Goal: Entertainment & Leisure: Consume media (video, audio)

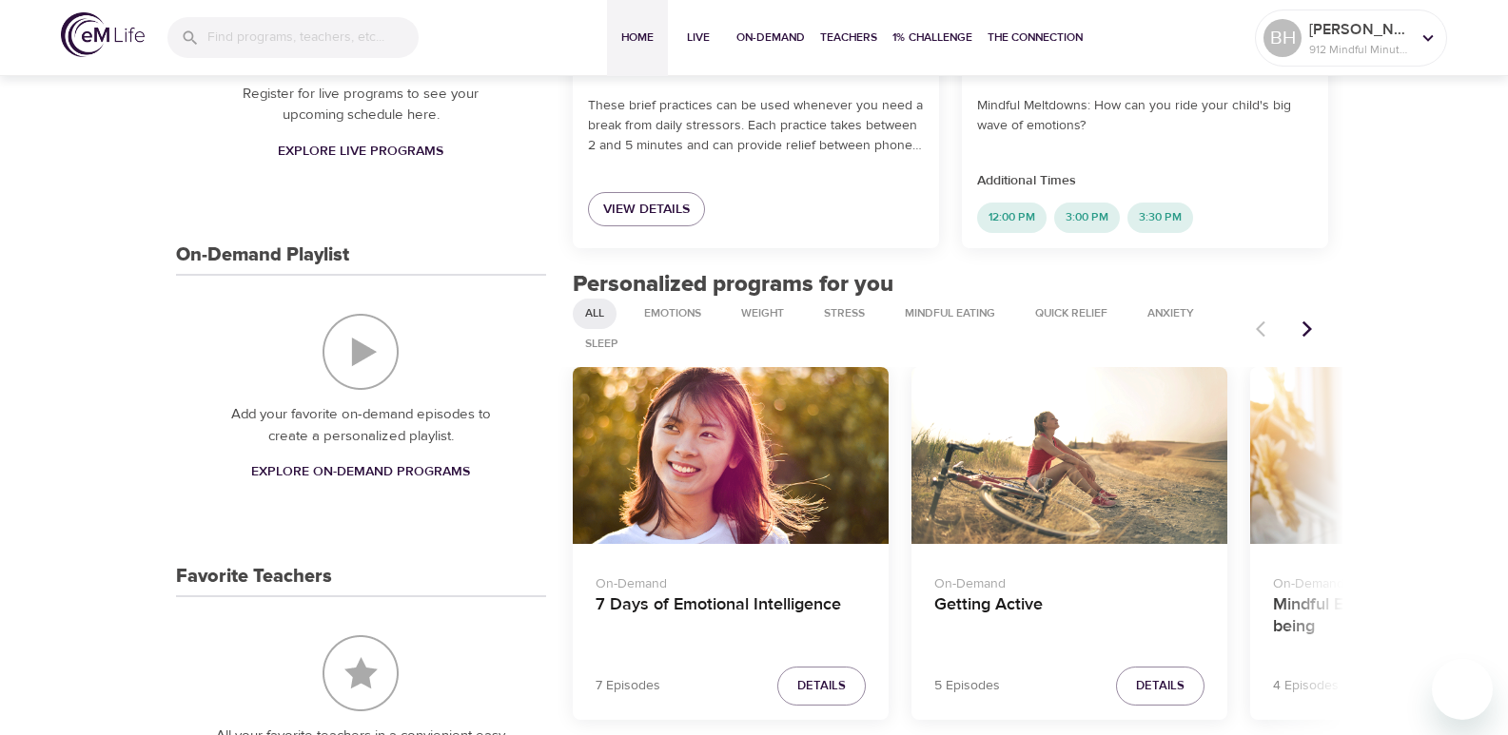
scroll to position [571, 0]
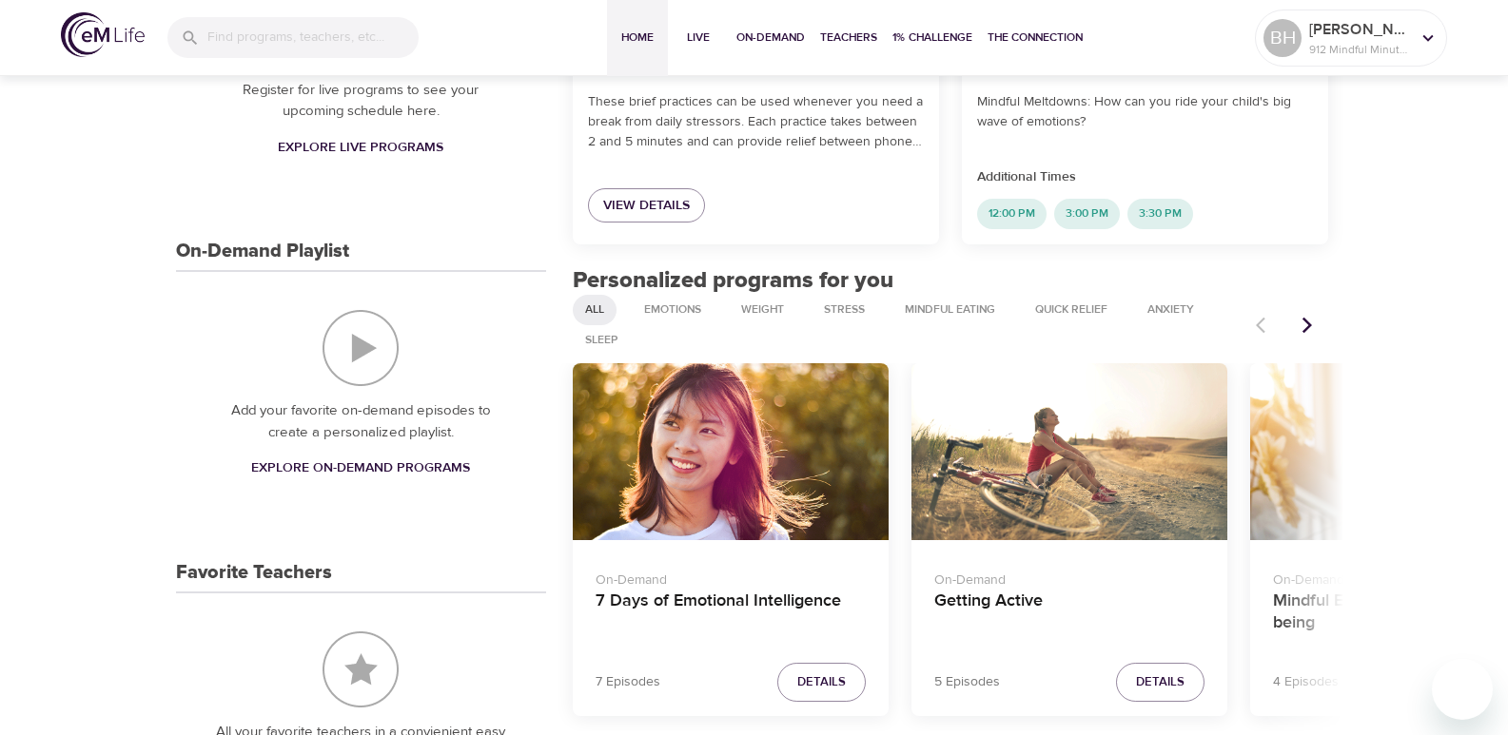
click at [1309, 333] on icon "Next items" at bounding box center [1306, 325] width 19 height 19
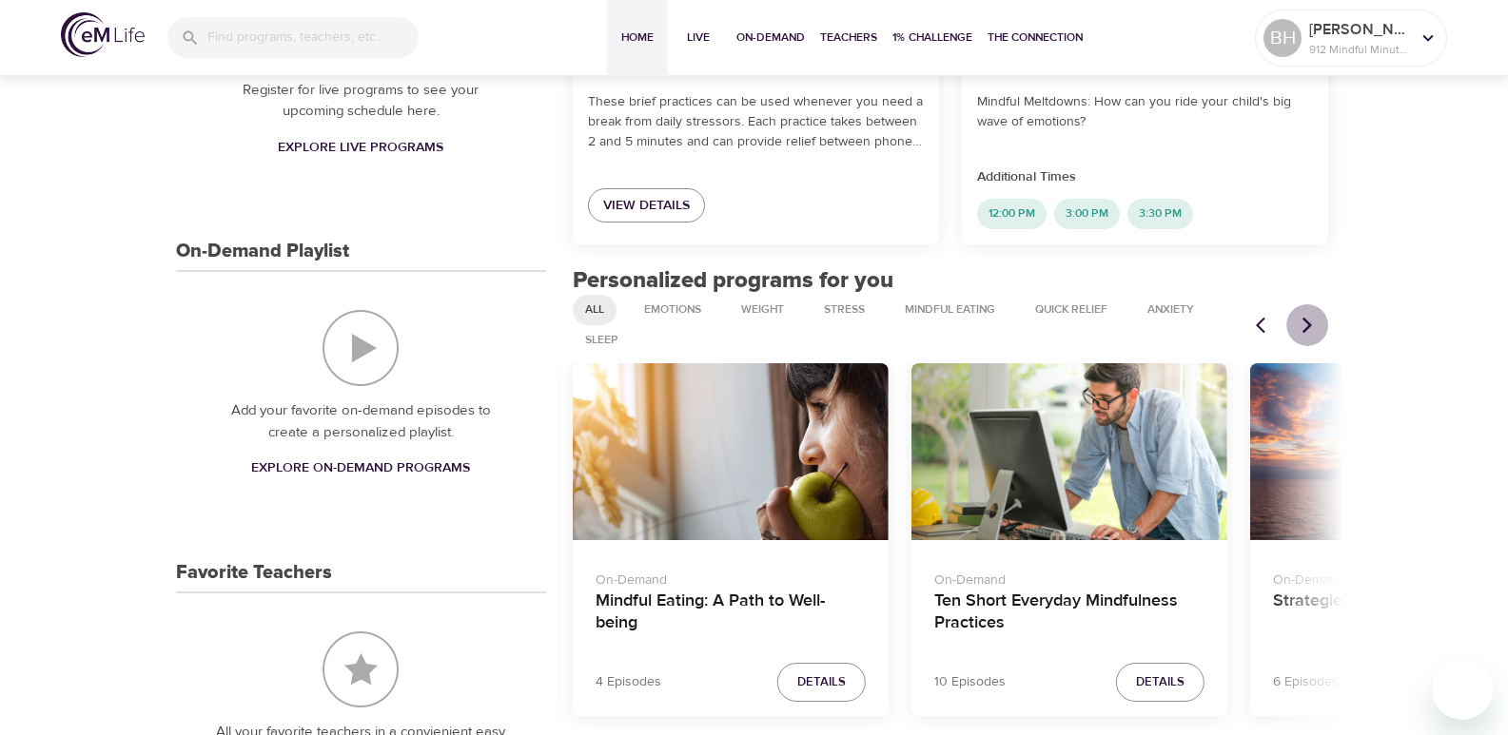
click at [1309, 333] on icon "Next items" at bounding box center [1306, 325] width 19 height 19
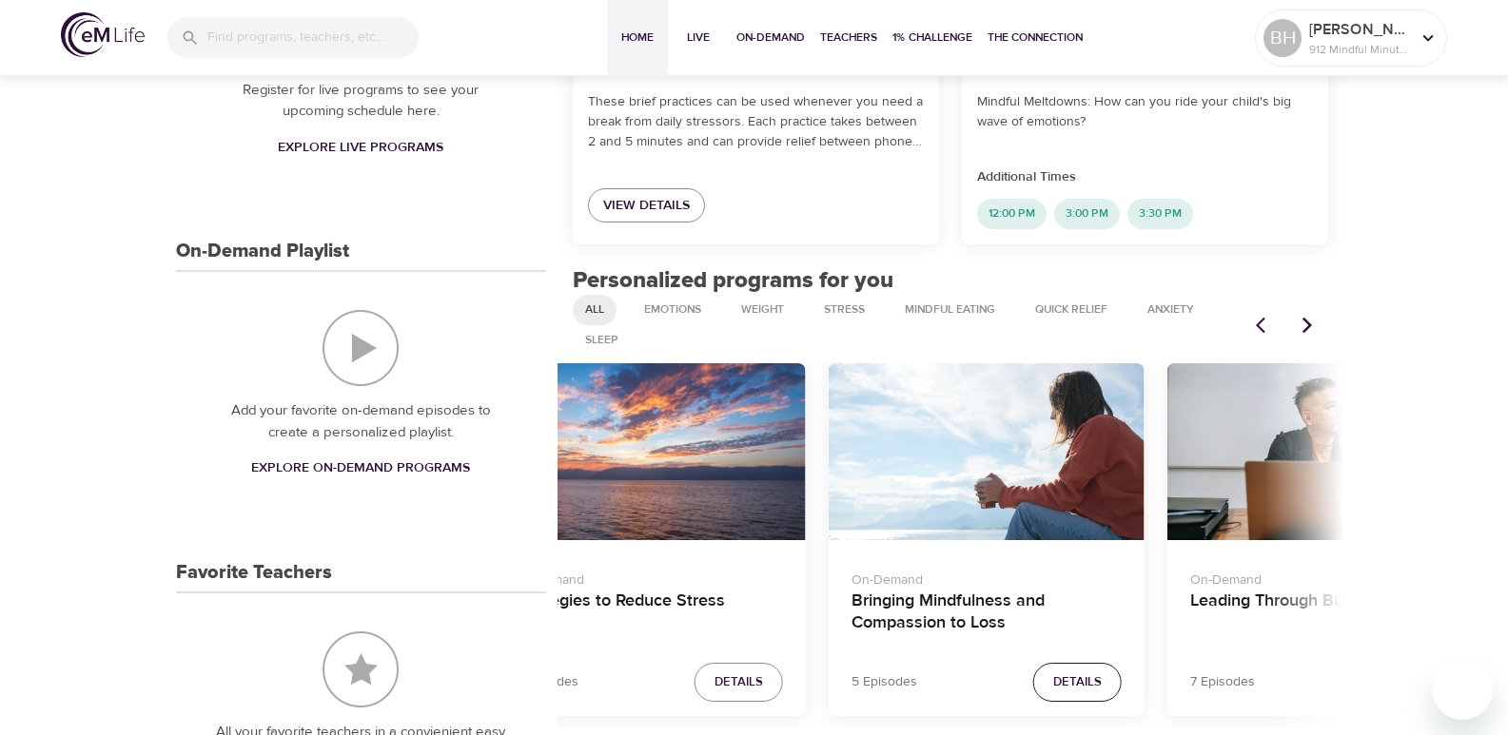
click at [1056, 672] on span "Details" at bounding box center [1077, 683] width 49 height 22
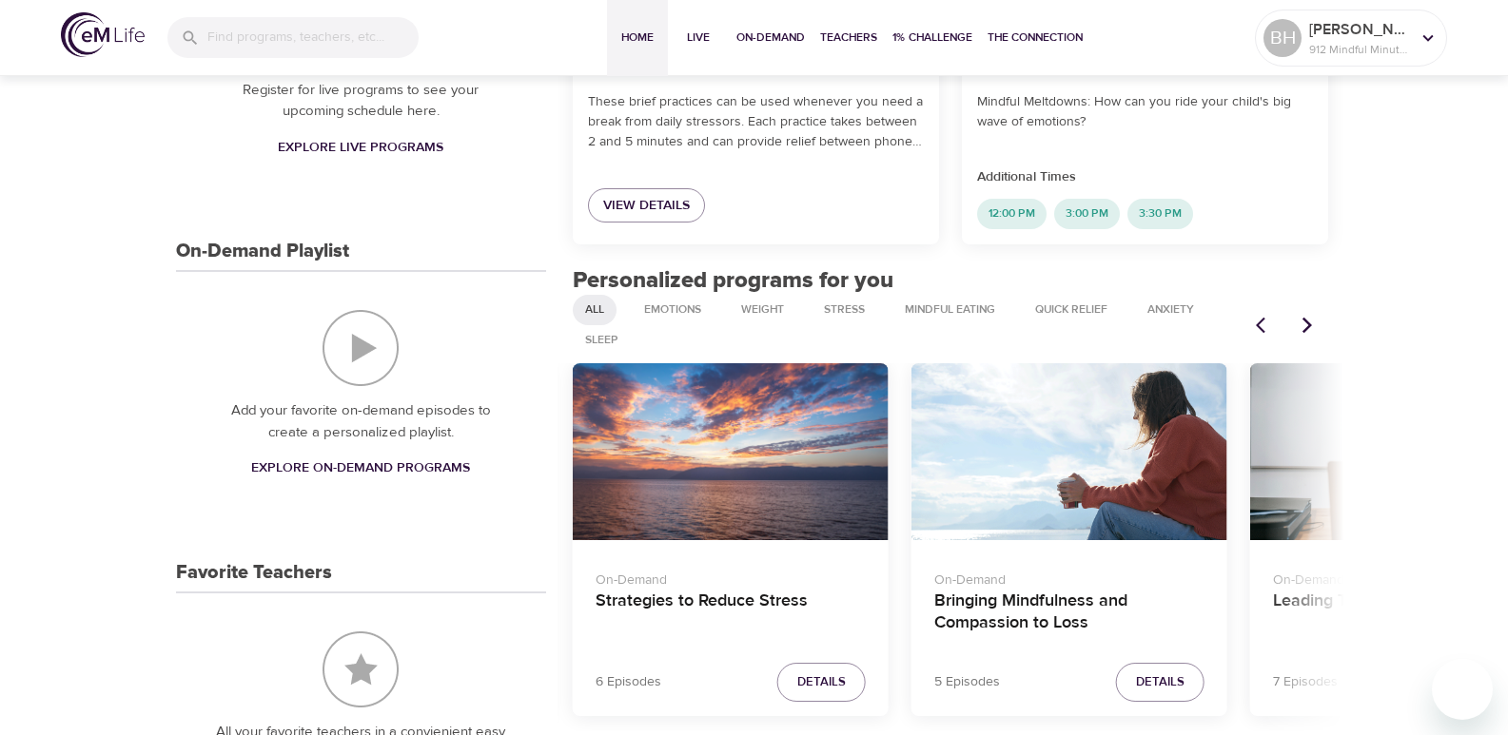
click at [983, 590] on p "On-Demand" at bounding box center [1069, 577] width 270 height 28
click at [987, 609] on h4 "Bringing Mindfulness and Compassion to Loss" at bounding box center [1069, 614] width 270 height 46
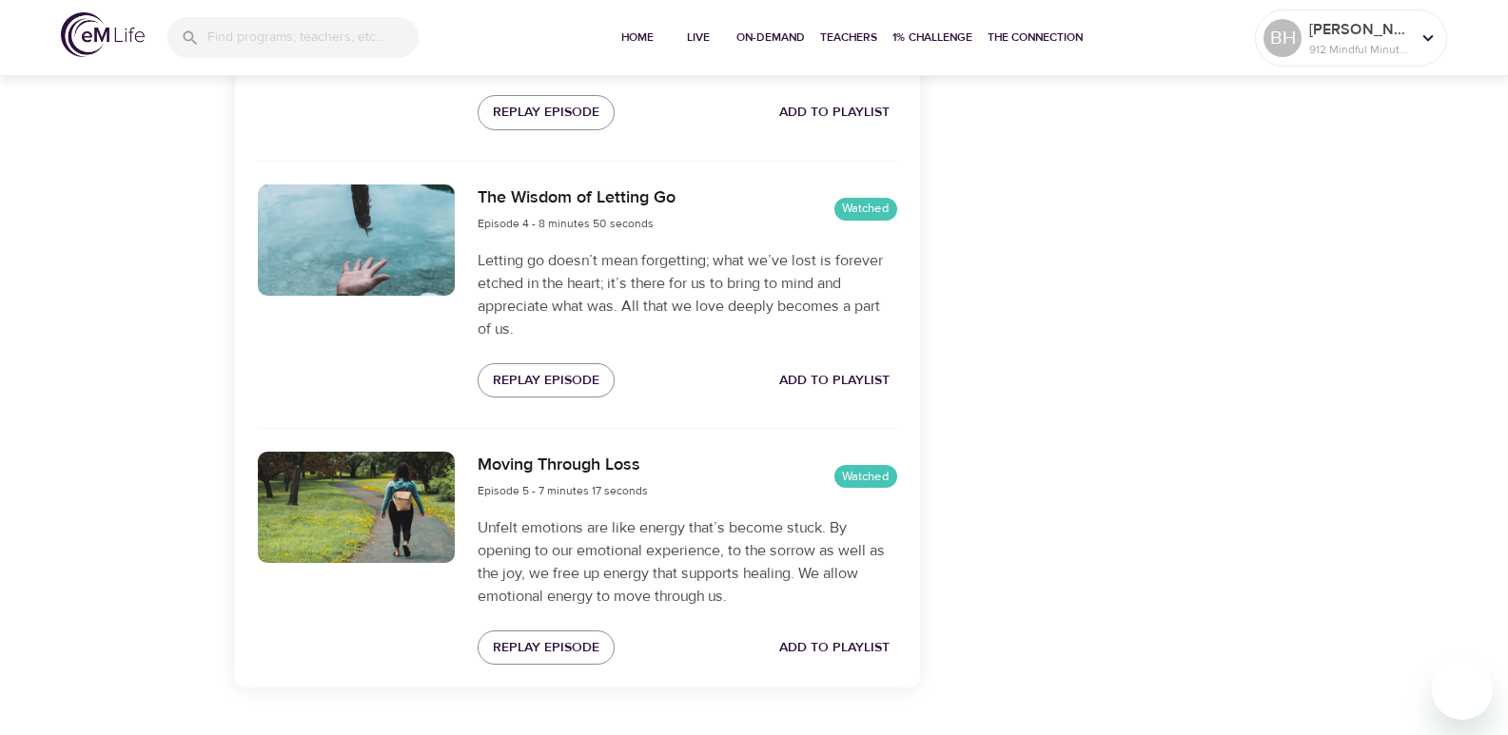
scroll to position [1462, 0]
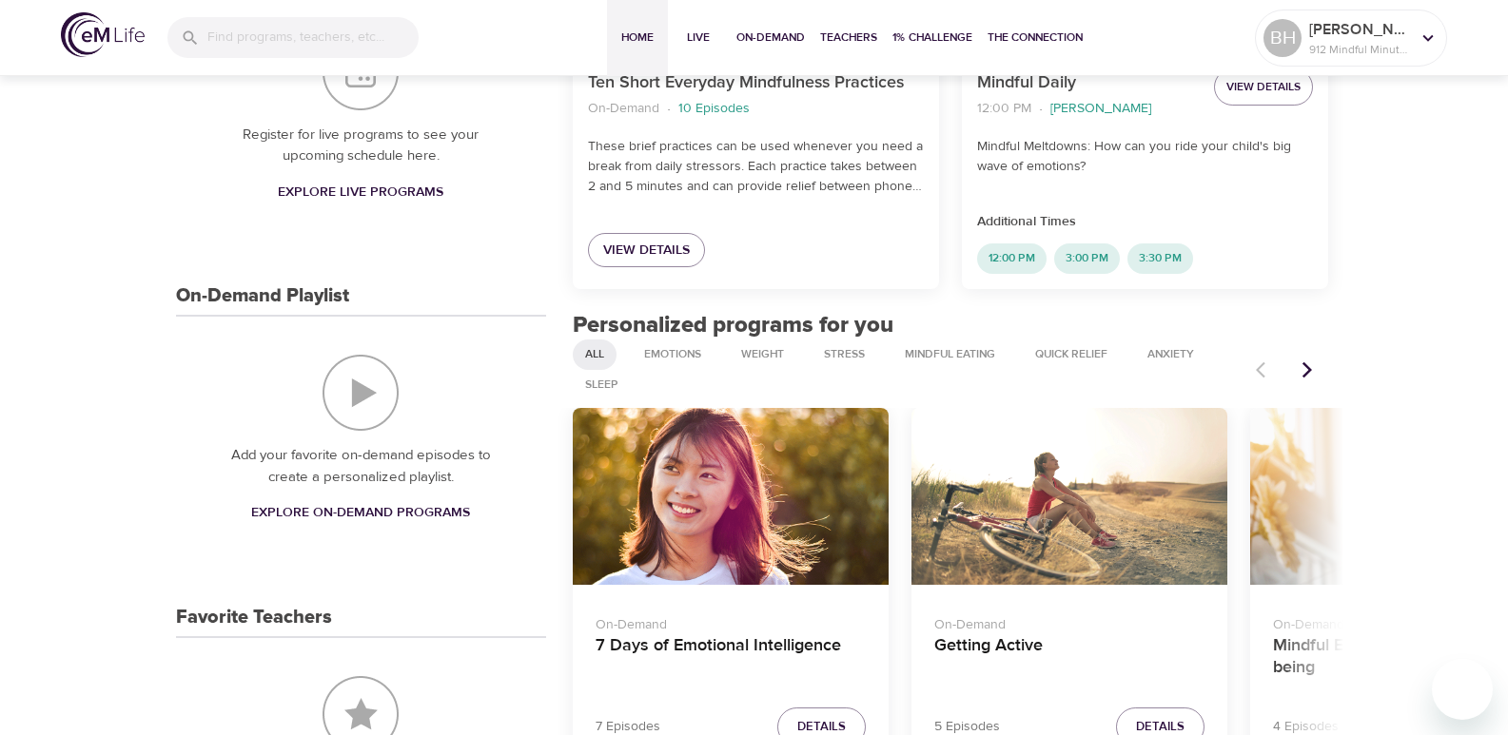
scroll to position [556, 0]
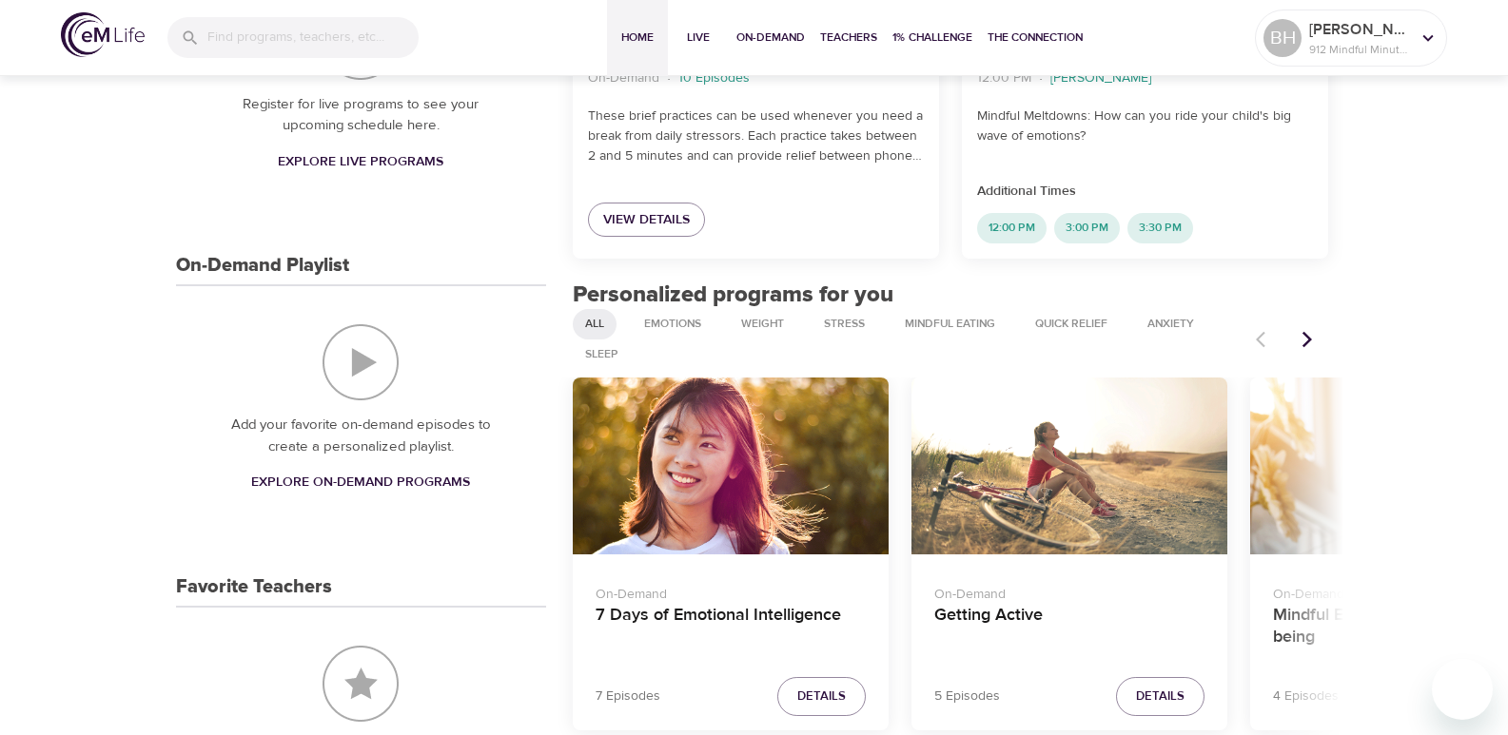
click at [1305, 339] on icon "Next items" at bounding box center [1306, 339] width 19 height 19
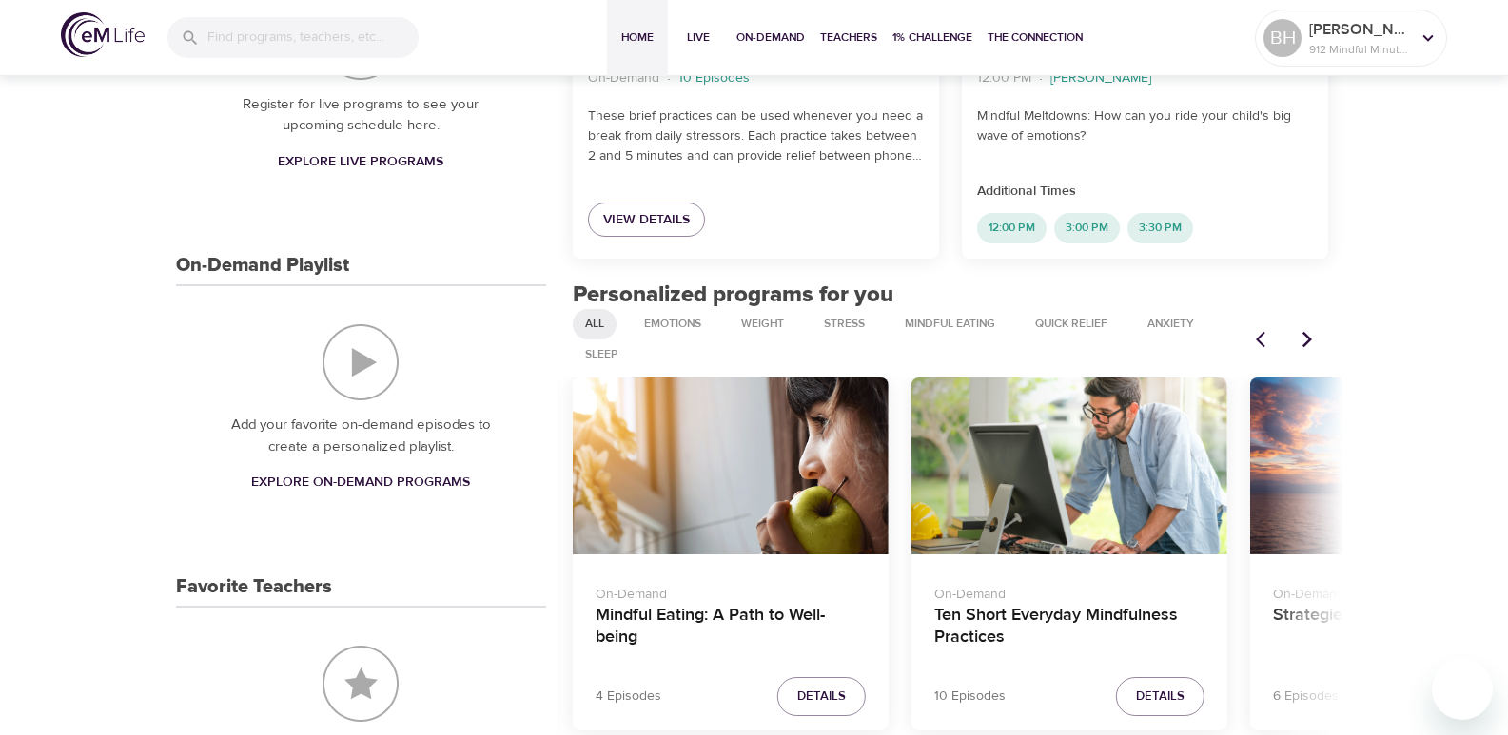
click at [1305, 339] on icon "Next items" at bounding box center [1306, 339] width 19 height 19
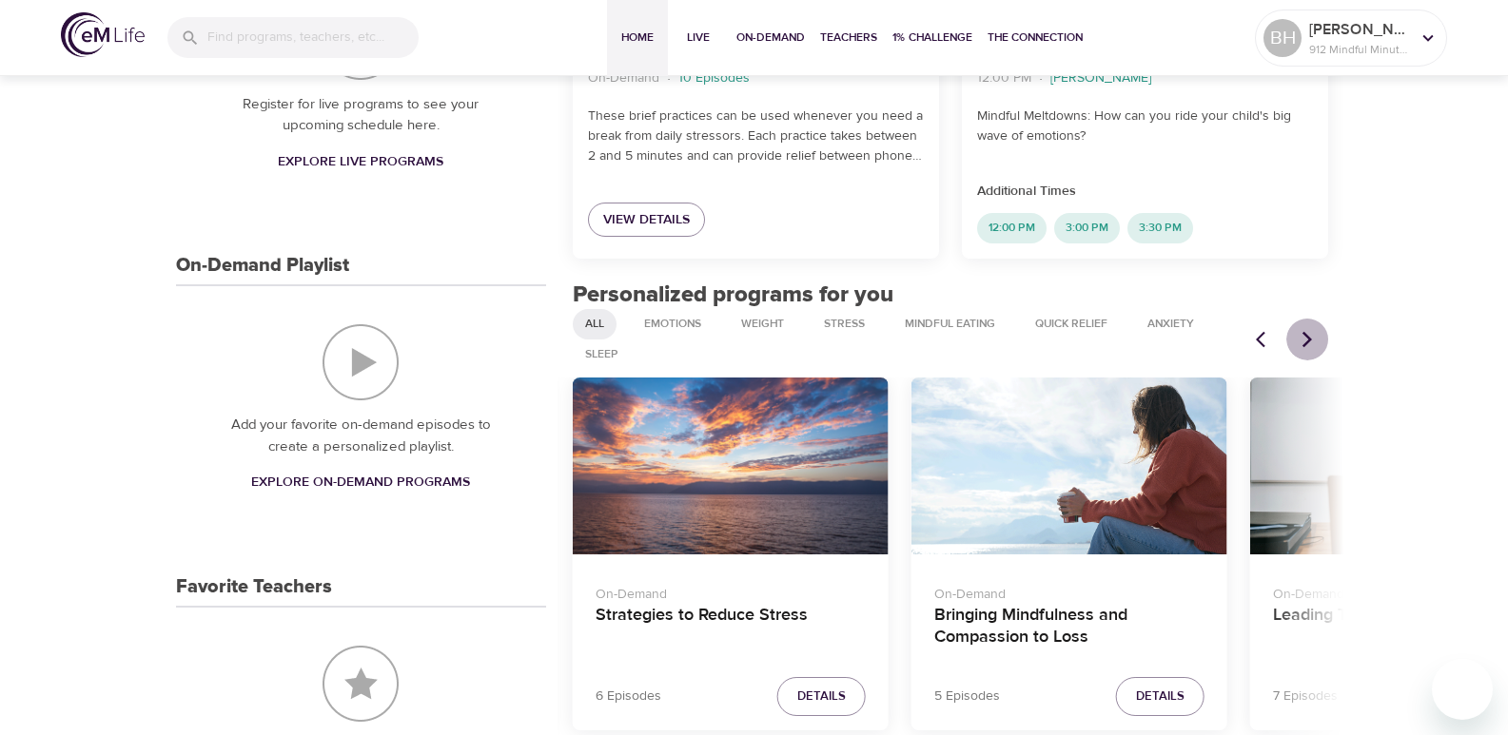
click at [1305, 339] on icon "Next items" at bounding box center [1306, 339] width 19 height 19
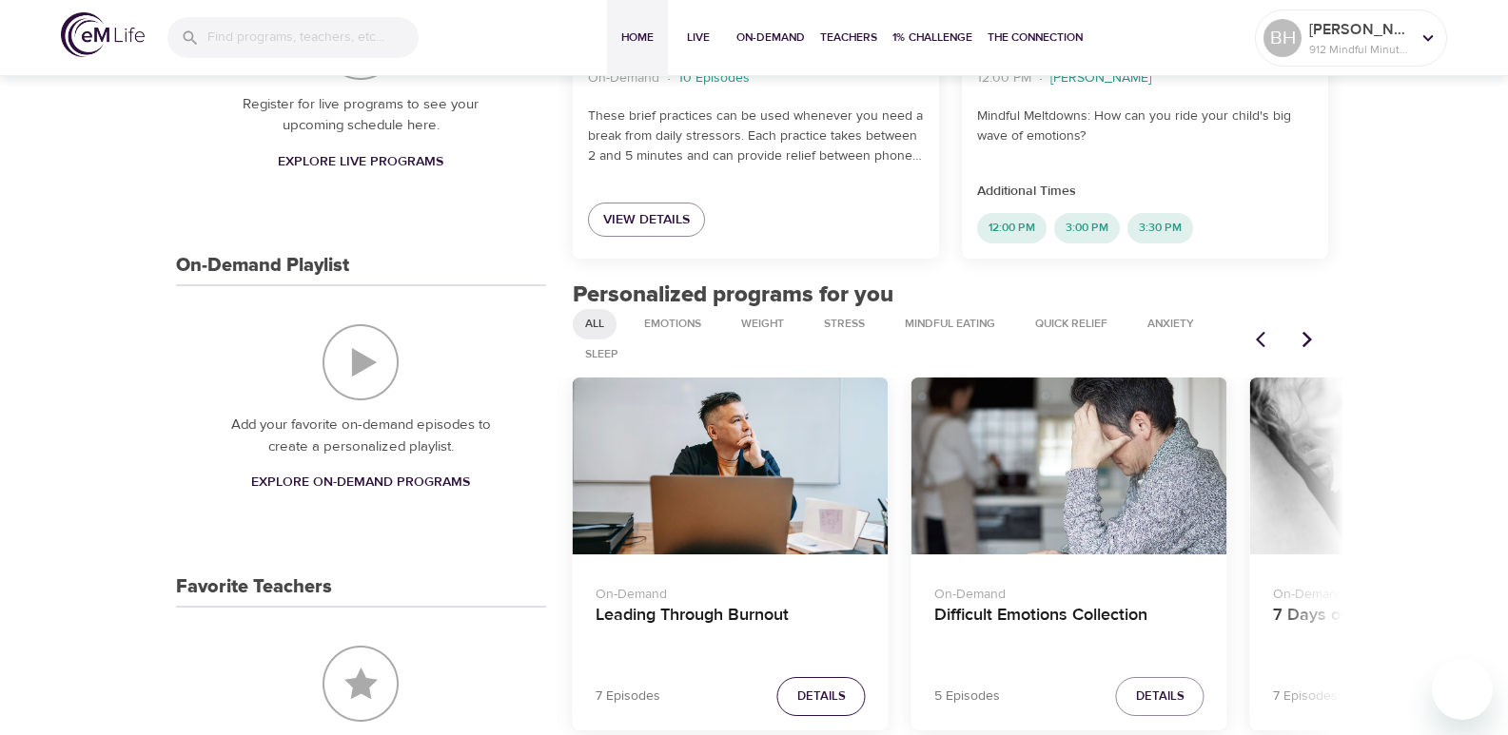
click at [808, 696] on span "Details" at bounding box center [821, 697] width 49 height 22
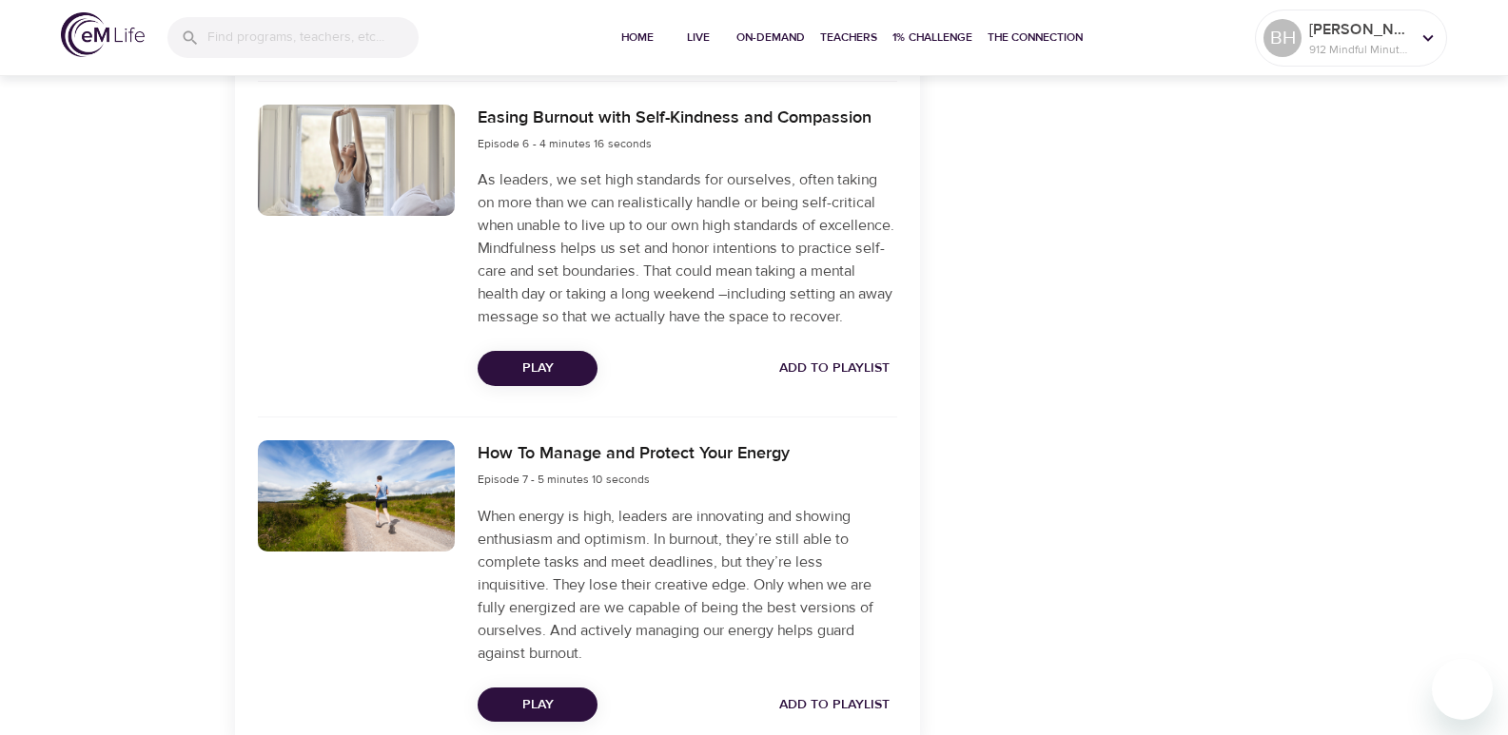
scroll to position [2364, 0]
click at [540, 397] on div "Easing Burnout with Self-Kindness and Compassion Episode 6 - 4 minutes 16 secon…" at bounding box center [686, 244] width 441 height 304
click at [546, 380] on span "Play" at bounding box center [537, 368] width 89 height 24
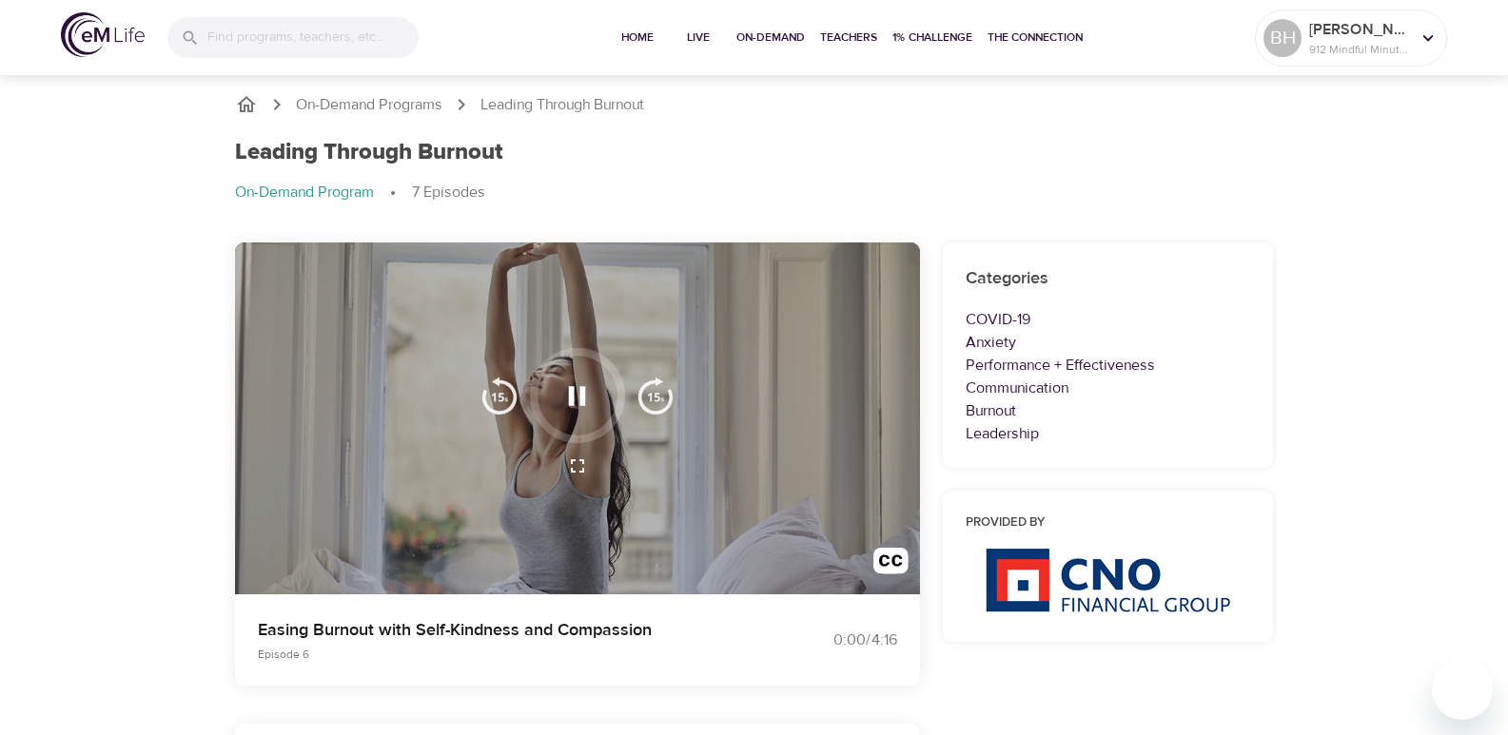
scroll to position [0, 0]
